Goal: Use online tool/utility: Utilize a website feature to perform a specific function

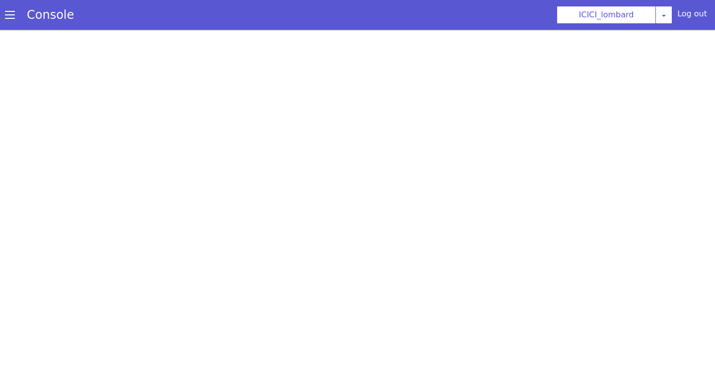
select select "0.1.121"
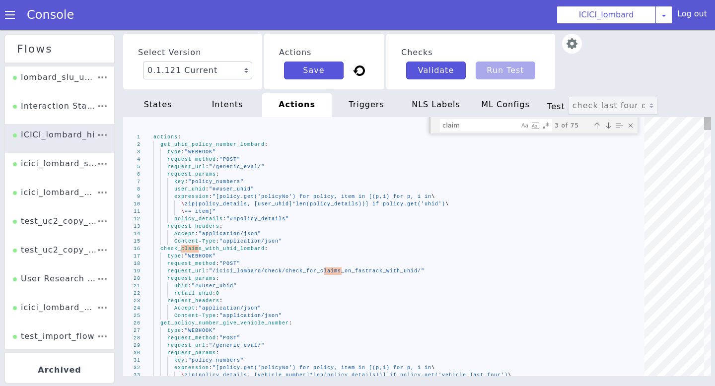
scroll to position [0, 66]
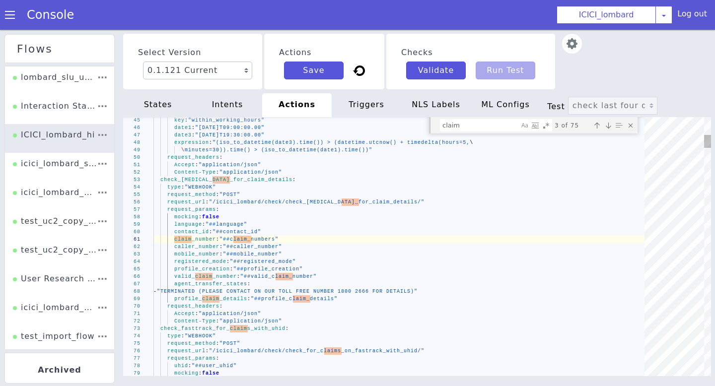
click at [275, 223] on div "language : "##language"" at bounding box center [402, 224] width 498 height 7
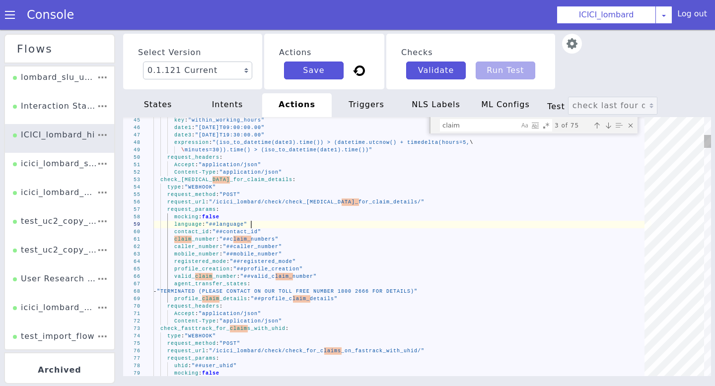
click at [246, 214] on div "mocking : false" at bounding box center [402, 217] width 498 height 7
click at [270, 222] on div "language : "##language"" at bounding box center [402, 224] width 498 height 7
click at [276, 229] on div "contact_id : "##contact_id"" at bounding box center [402, 231] width 498 height 7
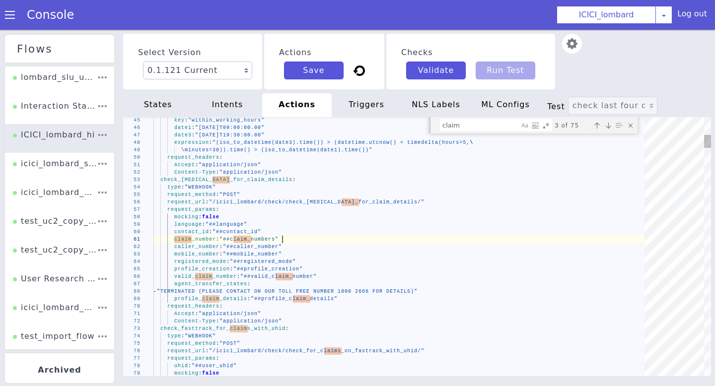
click at [294, 238] on div "claim_number : "##claim_numbers"" at bounding box center [402, 239] width 498 height 7
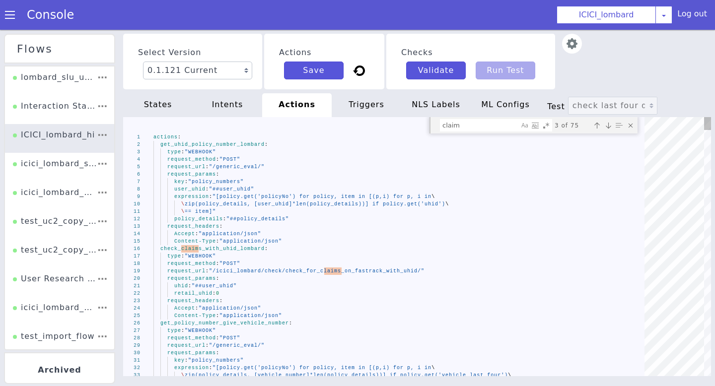
type textarea "\ == item]" policy_details: "##policy_details" request_headers: Accept: "applic…"
click at [315, 249] on div "check_claims_with_uhid_lombard :" at bounding box center [402, 248] width 498 height 7
click at [695, 12] on div "Log out" at bounding box center [692, 16] width 30 height 16
